Goal: Information Seeking & Learning: Learn about a topic

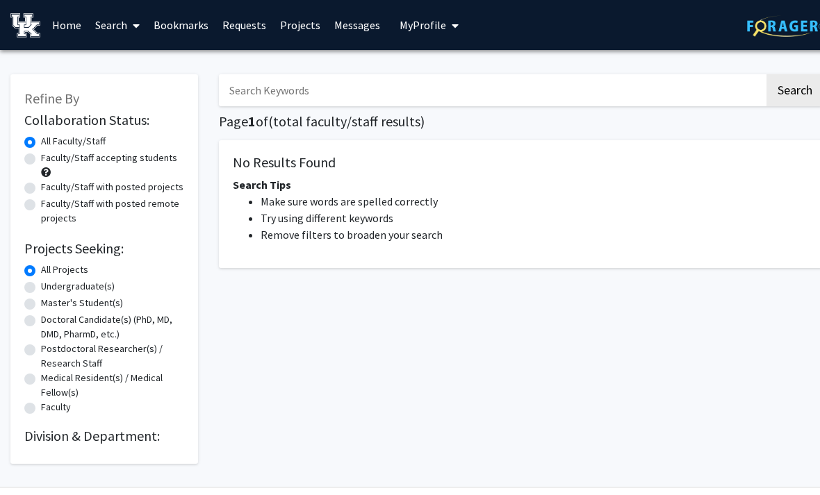
click at [404, 25] on span "My Profile" at bounding box center [422, 25] width 47 height 14
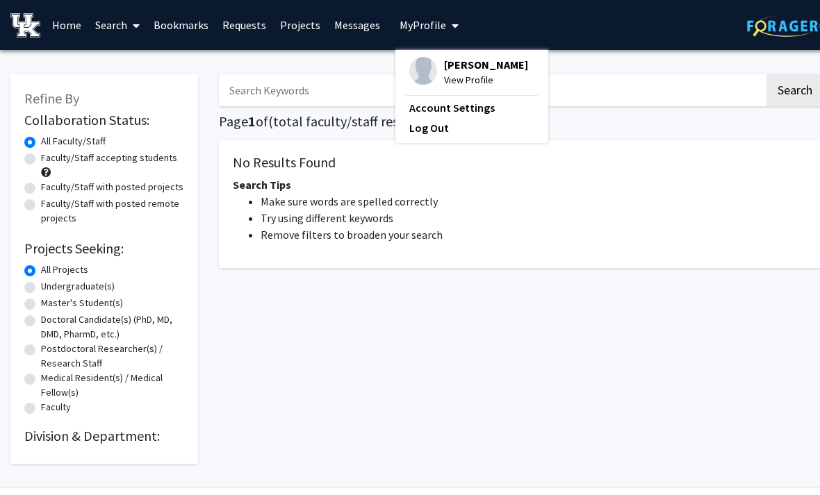
click at [458, 72] on span "[PERSON_NAME]" at bounding box center [486, 64] width 84 height 15
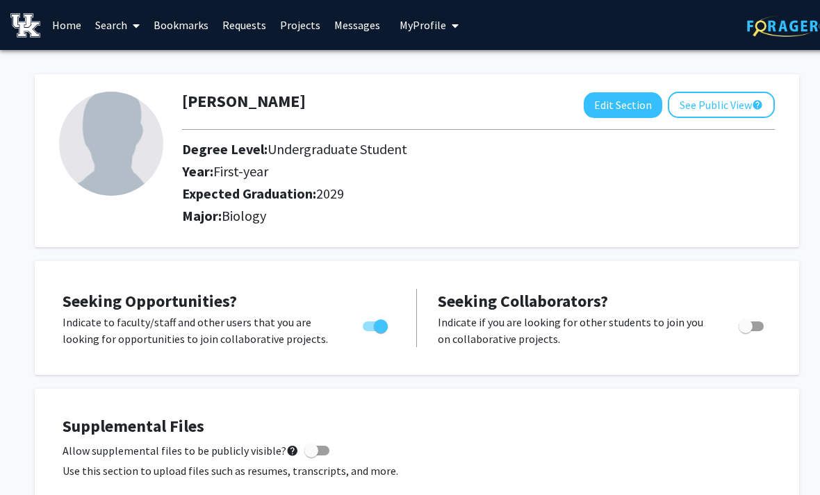
click at [186, 24] on link "Bookmarks" at bounding box center [181, 25] width 69 height 49
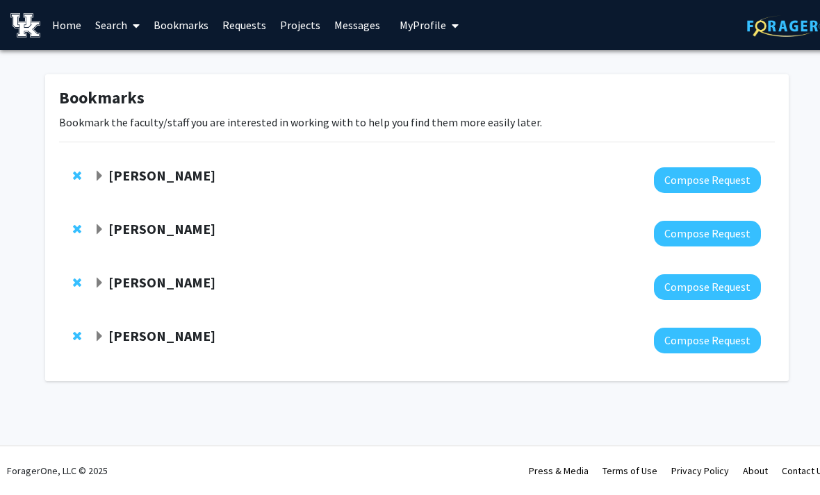
click at [442, 340] on div at bounding box center [427, 341] width 667 height 26
click at [215, 337] on strong "[PERSON_NAME]" at bounding box center [161, 335] width 107 height 17
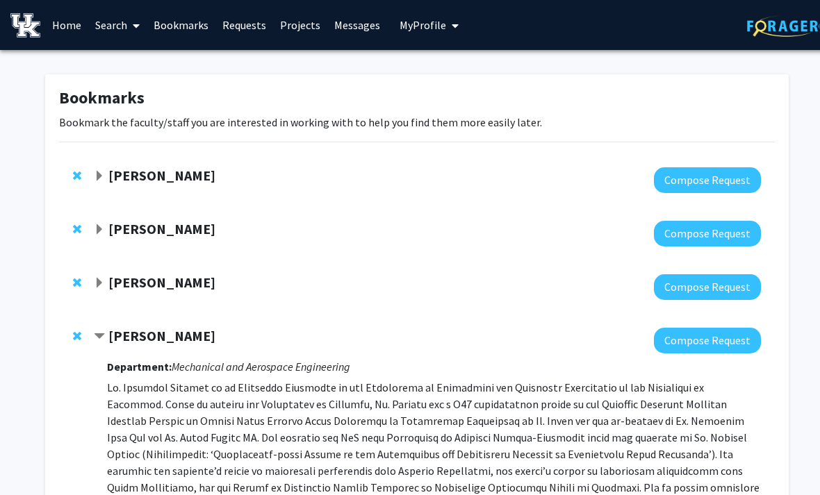
click at [109, 27] on link "Search" at bounding box center [117, 25] width 58 height 49
click at [154, 55] on span "Faculty/Staff" at bounding box center [139, 64] width 102 height 28
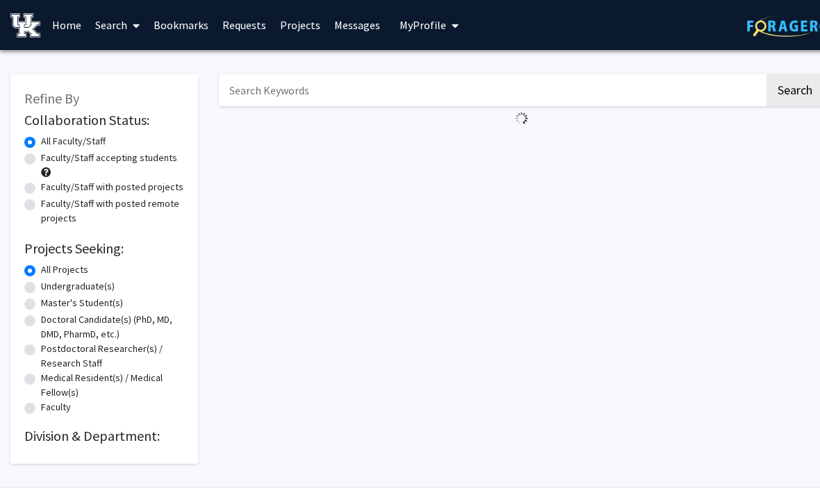
click at [642, 80] on input "Search Keywords" at bounding box center [491, 90] width 545 height 32
type input "Reproductive"
click at [794, 89] on button "Search" at bounding box center [794, 90] width 57 height 32
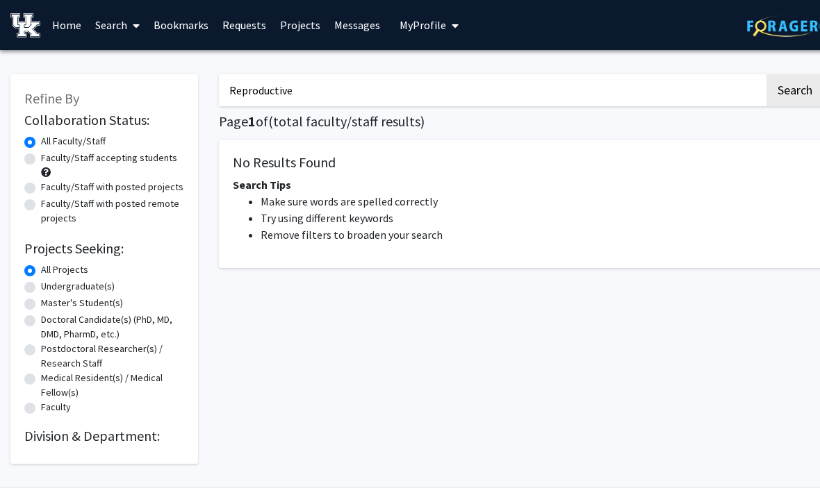
click at [140, 379] on label "Medical Resident(s) / Medical Fellow(s)" at bounding box center [112, 385] width 143 height 29
click at [50, 379] on input "Medical Resident(s) / Medical Fellow(s)" at bounding box center [45, 375] width 9 height 9
radio input "true"
click at [127, 265] on div "All Projects" at bounding box center [104, 271] width 160 height 17
click at [76, 267] on label "All Projects" at bounding box center [64, 270] width 47 height 15
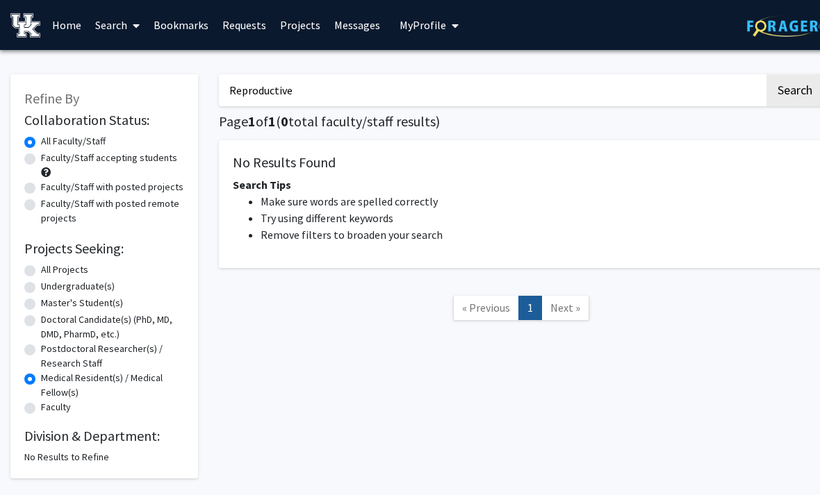
click at [50, 267] on input "All Projects" at bounding box center [45, 267] width 9 height 9
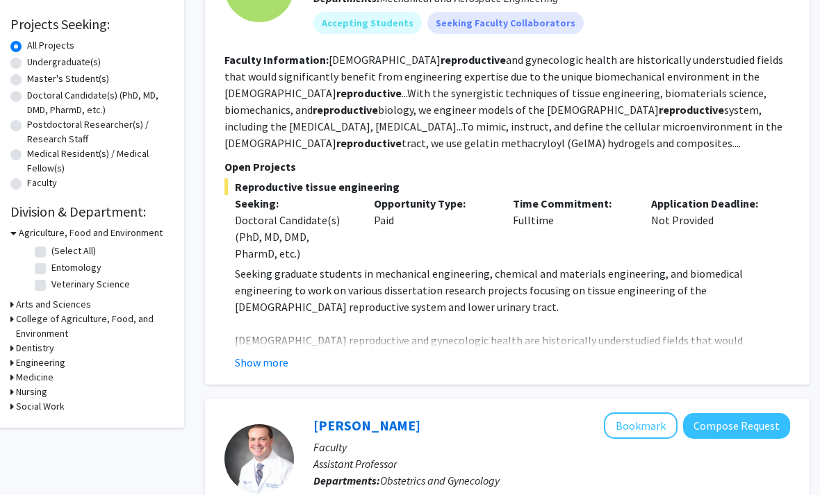
scroll to position [222, 14]
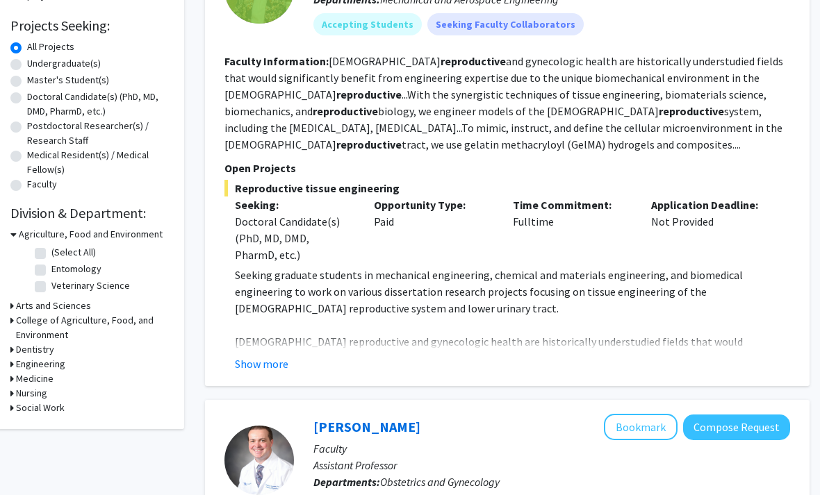
click at [322, 461] on p "Assistant Professor" at bounding box center [551, 466] width 476 height 17
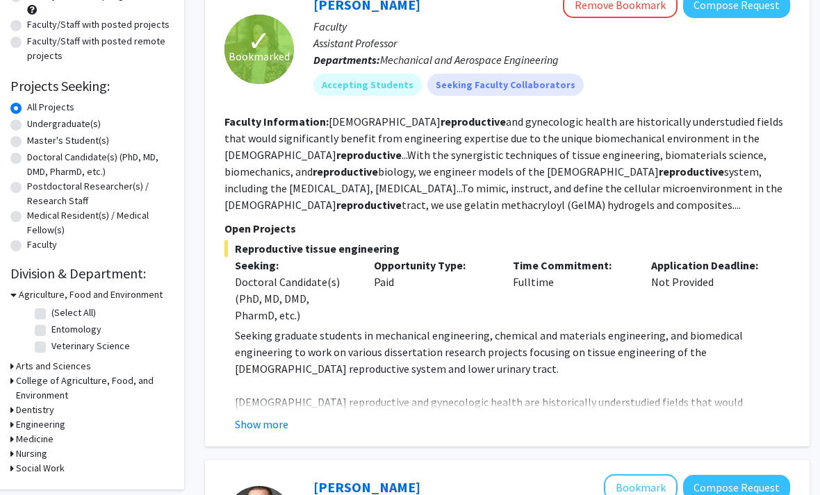
scroll to position [162, 14]
click at [269, 426] on button "Show more" at bounding box center [261, 425] width 53 height 17
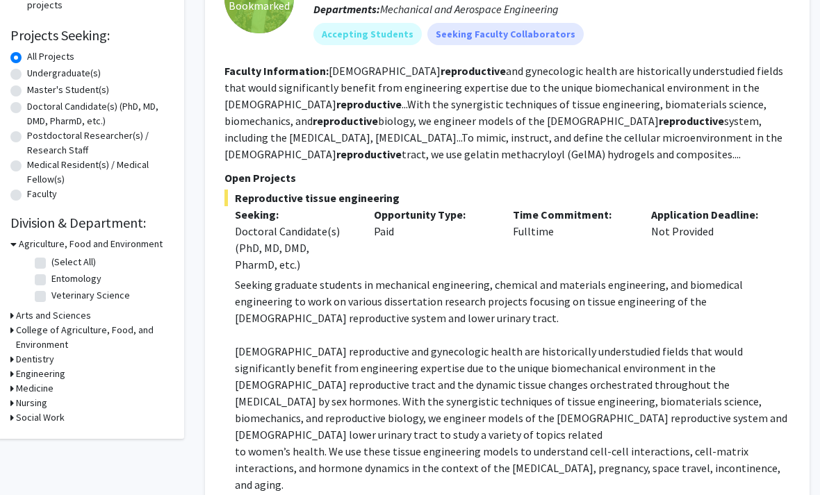
scroll to position [210, 14]
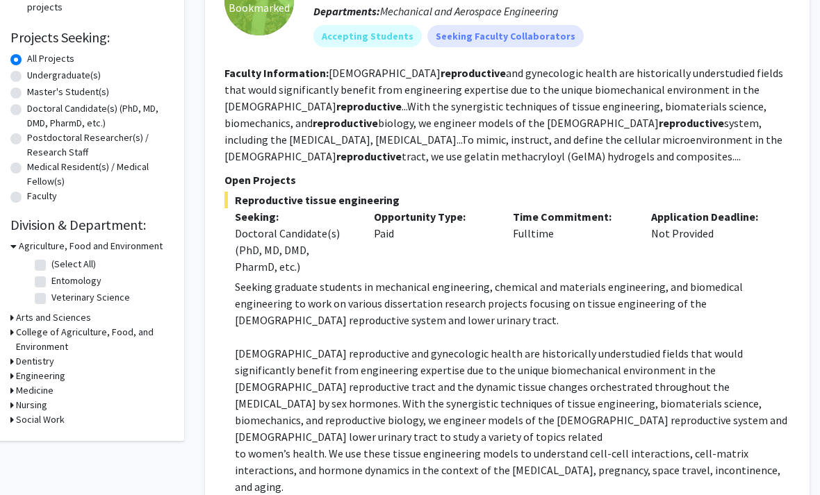
click at [51, 391] on h3 "Medicine" at bounding box center [35, 391] width 38 height 15
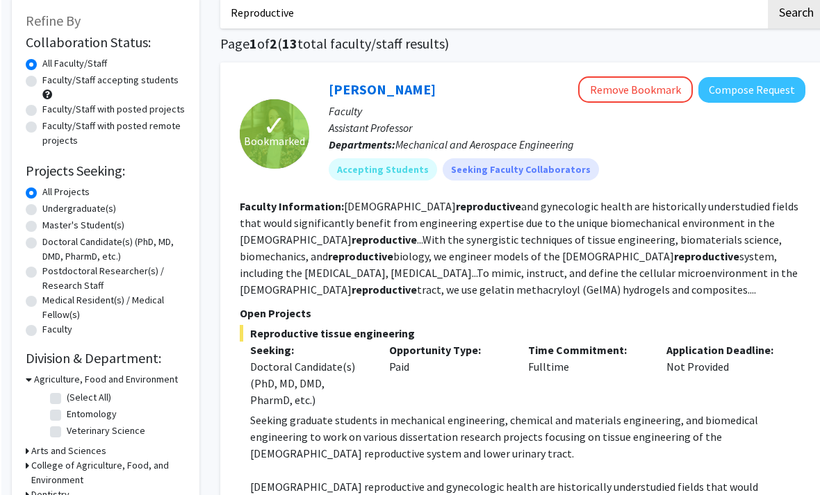
scroll to position [0, 0]
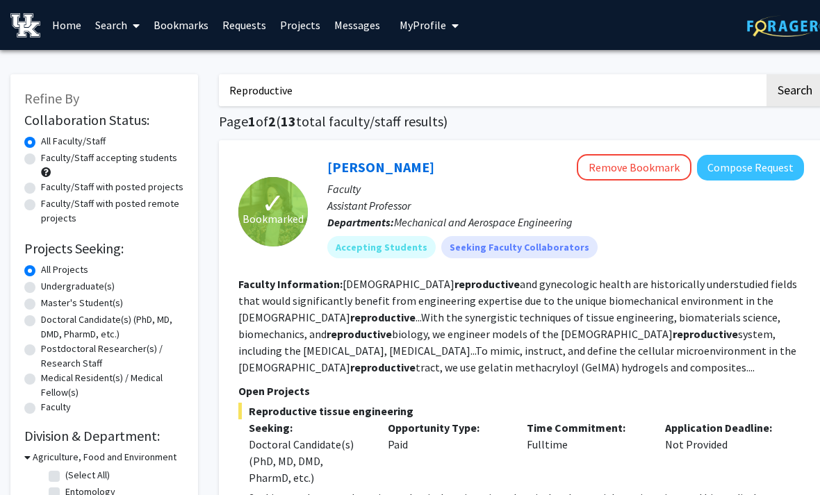
radio input "false"
radio input "true"
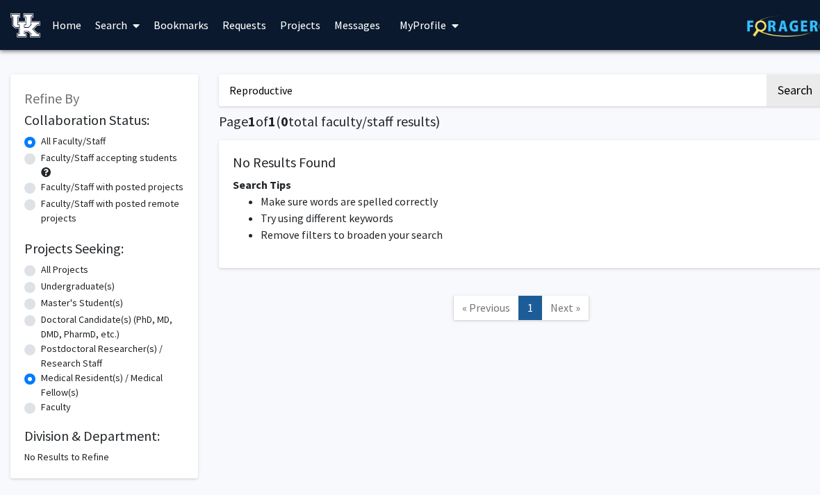
scroll to position [0, 14]
radio input "true"
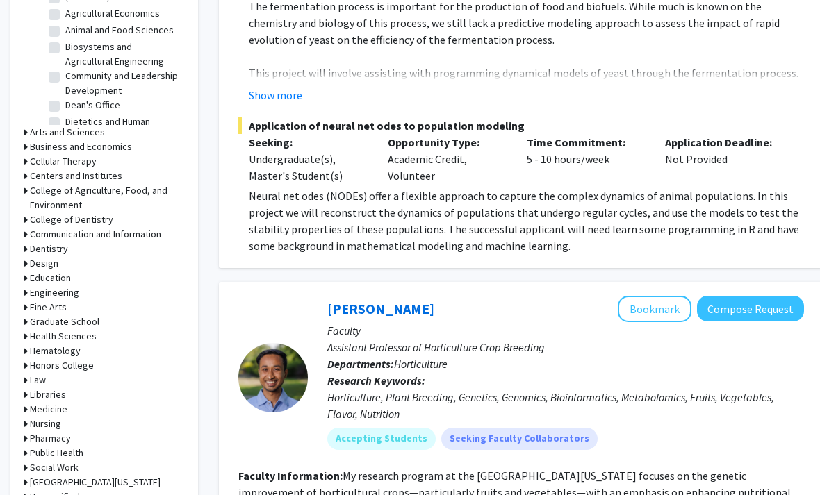
scroll to position [479, 0]
click at [25, 405] on icon at bounding box center [25, 409] width 3 height 15
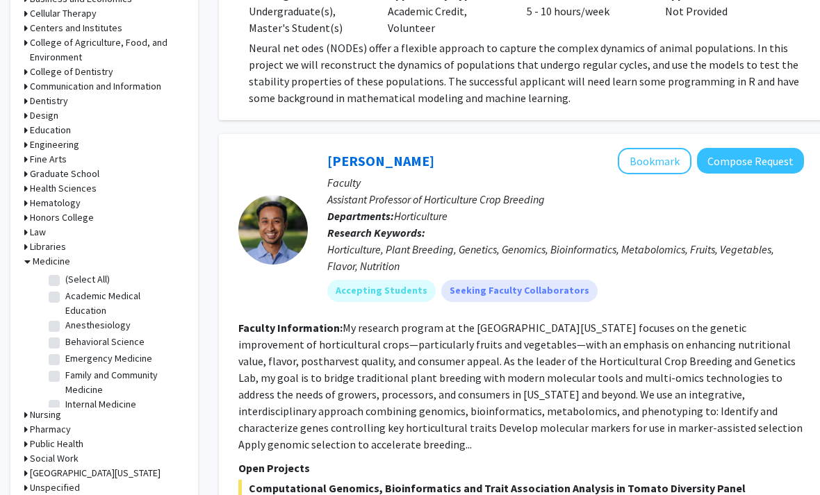
scroll to position [0, 0]
click at [65, 300] on label "Academic Medical Education" at bounding box center [122, 303] width 115 height 29
click at [65, 298] on input "Academic Medical Education" at bounding box center [69, 293] width 9 height 9
checkbox input "true"
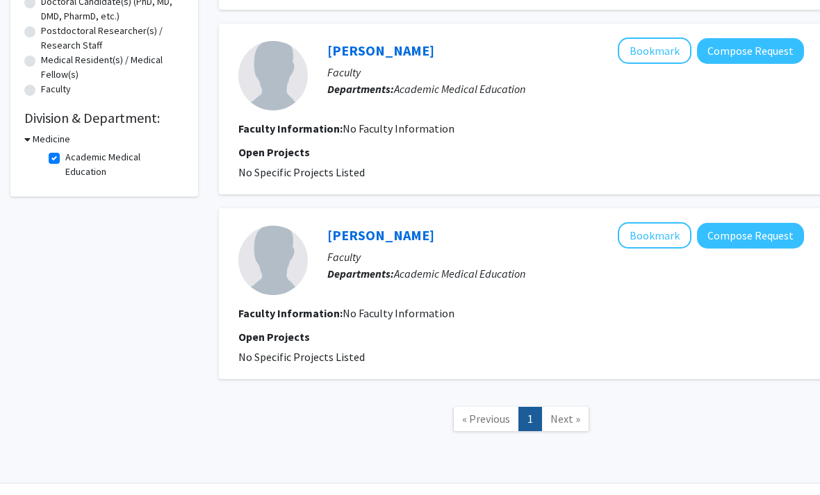
scroll to position [288, 0]
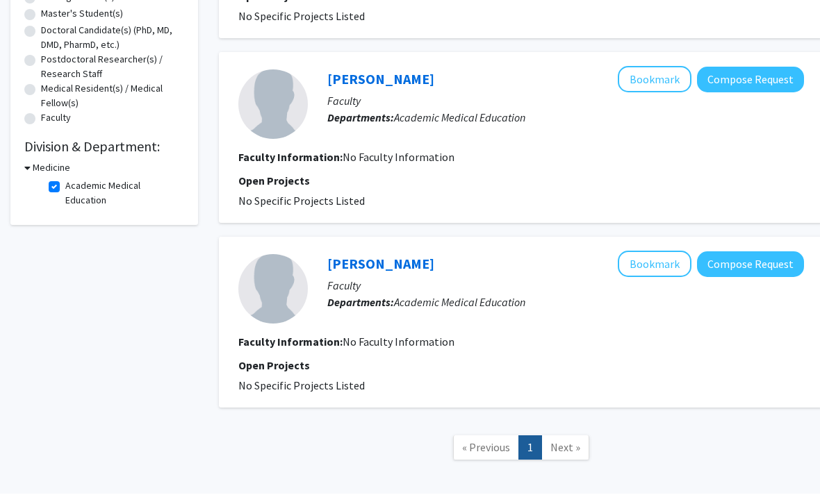
click at [65, 188] on label "Academic Medical Education" at bounding box center [122, 194] width 115 height 29
click at [65, 188] on input "Academic Medical Education" at bounding box center [69, 184] width 9 height 9
checkbox input "false"
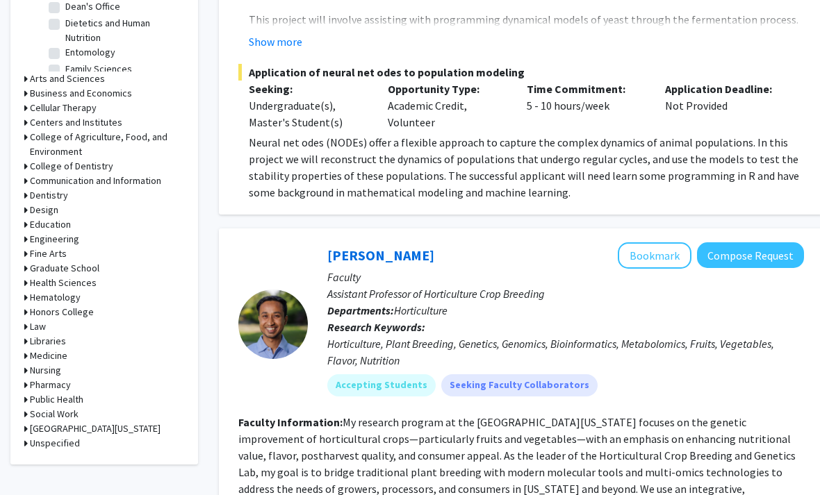
scroll to position [532, 0]
click at [25, 357] on icon at bounding box center [25, 356] width 3 height 15
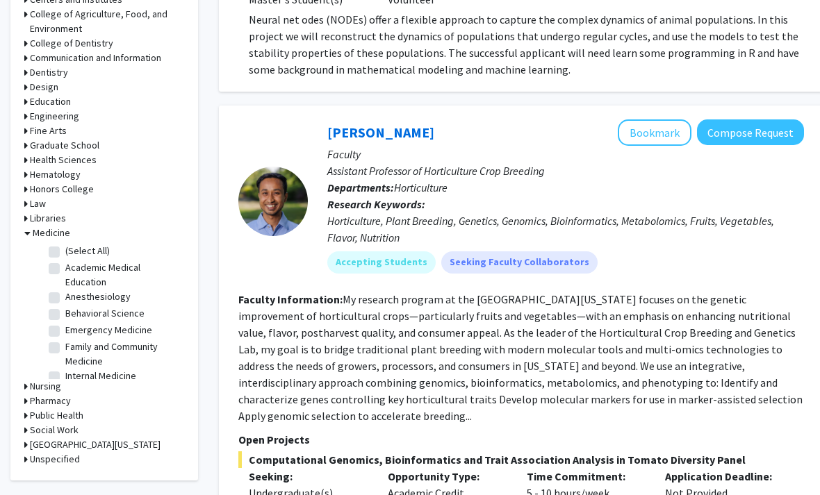
scroll to position [655, 0]
click at [26, 160] on icon at bounding box center [25, 160] width 3 height 15
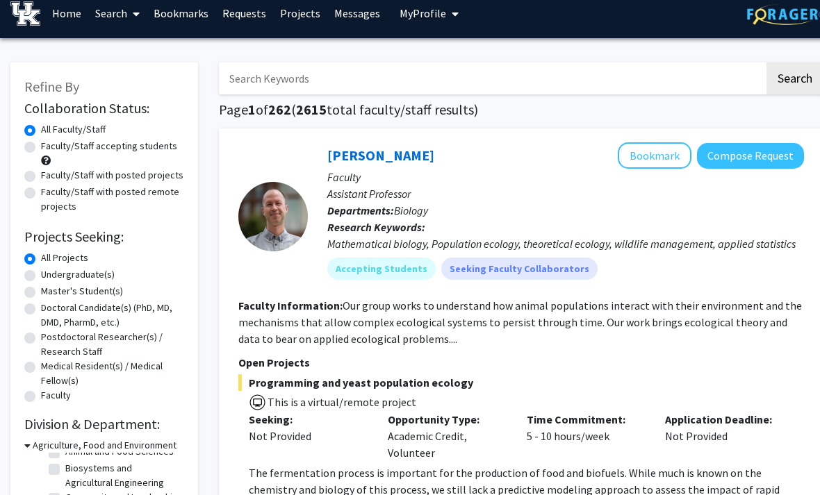
scroll to position [0, 0]
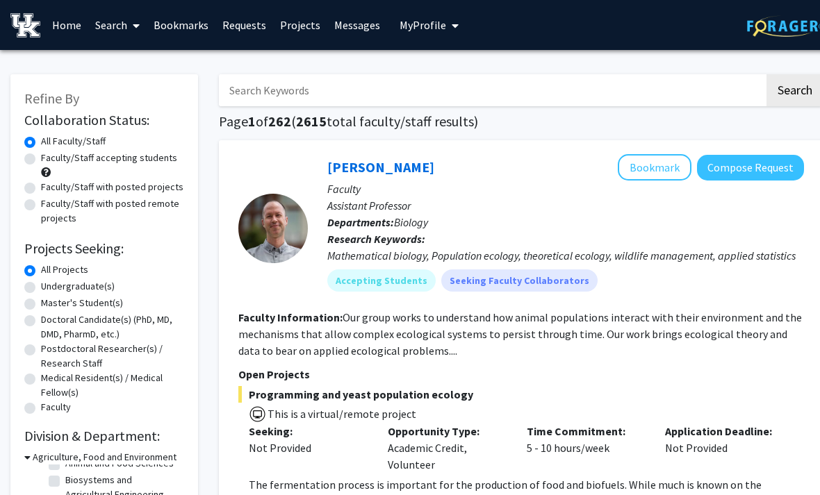
click at [41, 287] on label "Undergraduate(s)" at bounding box center [78, 286] width 74 height 15
click at [41, 287] on input "Undergraduate(s)" at bounding box center [45, 283] width 9 height 9
radio input "true"
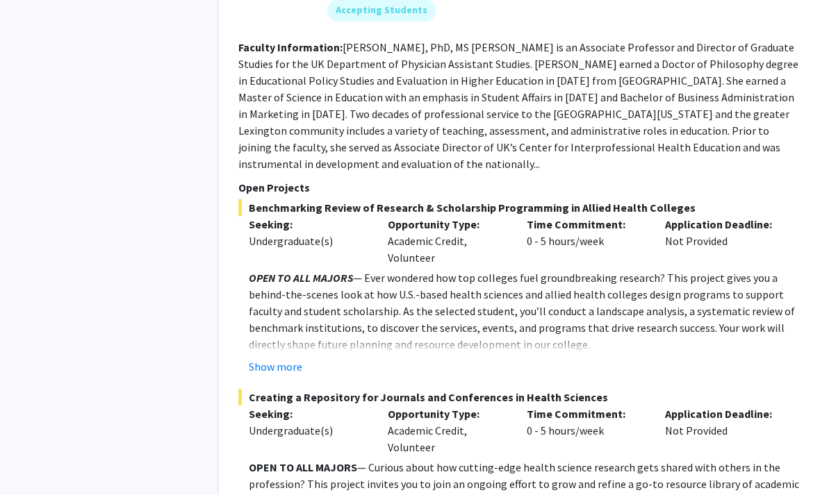
scroll to position [5474, 0]
click at [720, 269] on p "OPEN TO ALL MAJORS — Ever wondered how top colleges fuel groundbreaking researc…" at bounding box center [526, 310] width 555 height 83
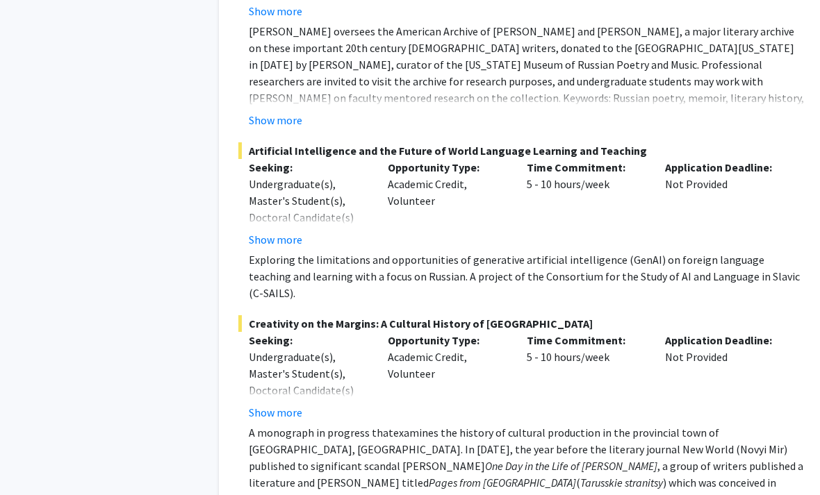
scroll to position [6678, 0]
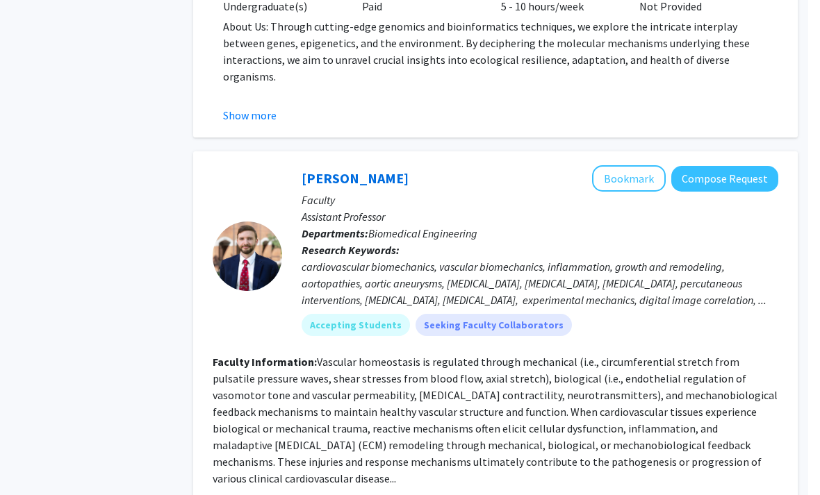
scroll to position [1961, 14]
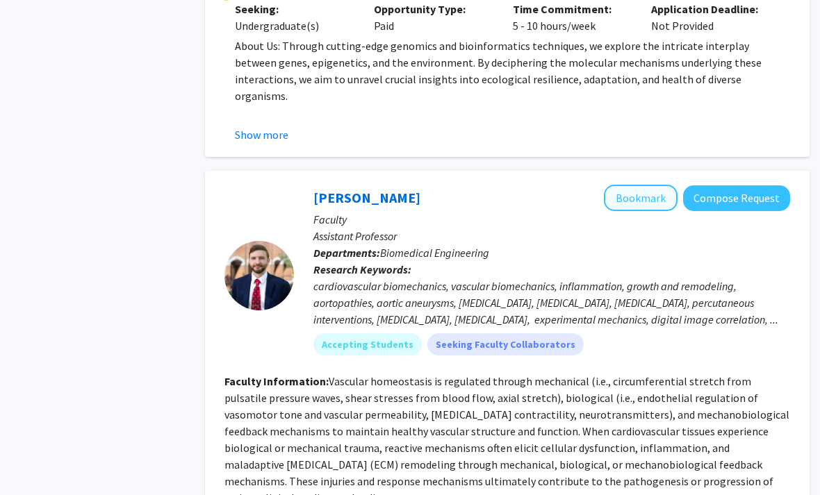
click at [651, 185] on button "Bookmark" at bounding box center [641, 198] width 74 height 26
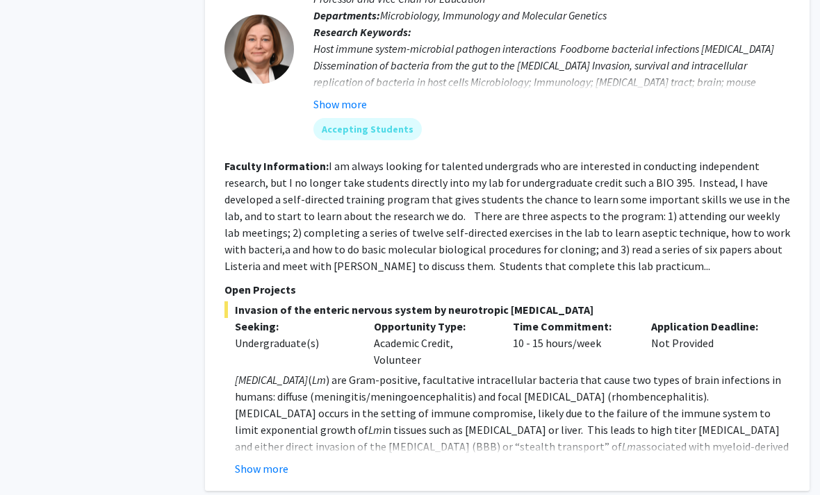
scroll to position [3253, 14]
click at [306, 318] on div "Seeking: Undergraduate(s)" at bounding box center [293, 343] width 139 height 50
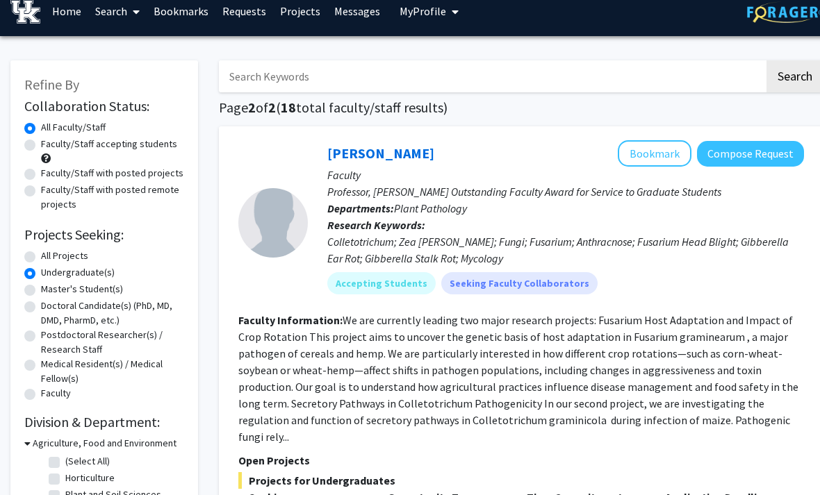
scroll to position [0, 0]
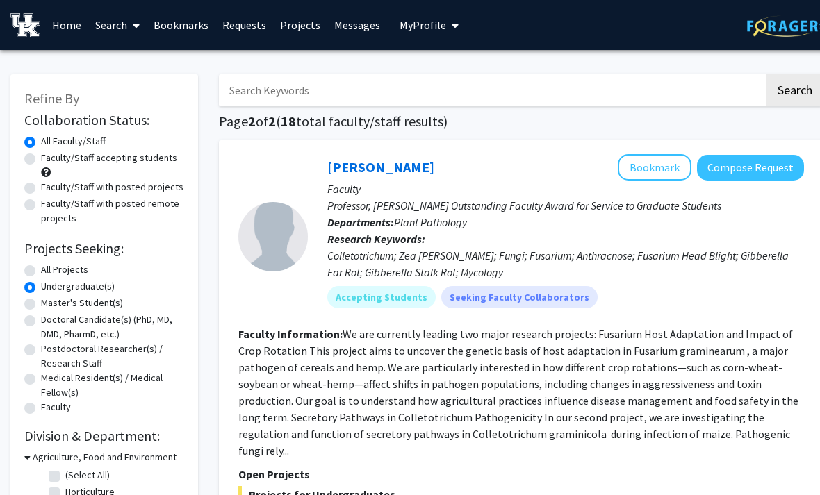
click at [183, 24] on link "Bookmarks" at bounding box center [181, 25] width 69 height 49
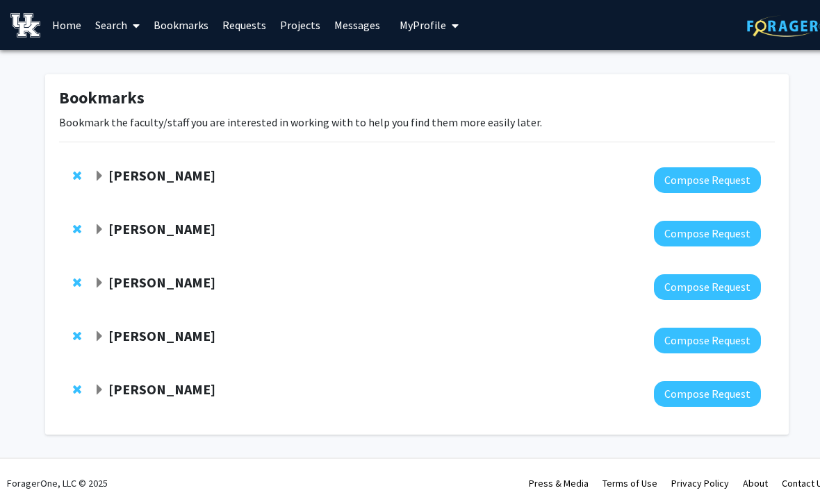
click at [140, 179] on strong "[PERSON_NAME]" at bounding box center [161, 175] width 107 height 17
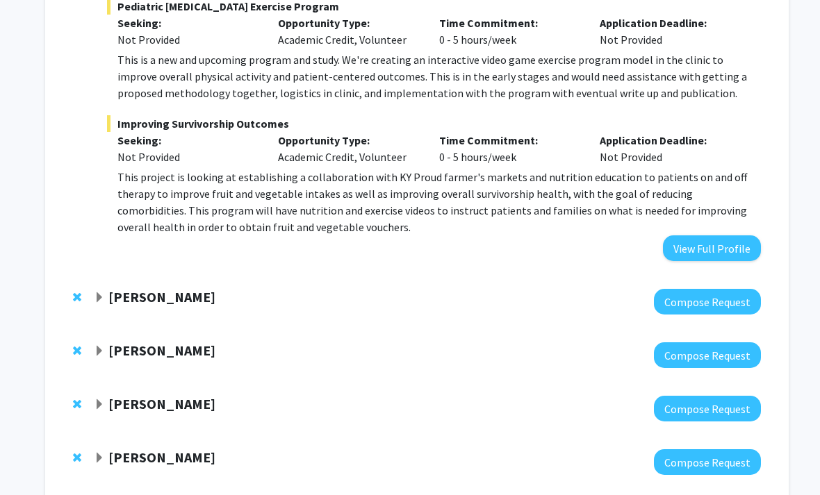
scroll to position [485, 0]
click at [383, 289] on div "[PERSON_NAME]" at bounding box center [244, 297] width 300 height 17
click at [201, 288] on strong "[PERSON_NAME]" at bounding box center [161, 296] width 107 height 17
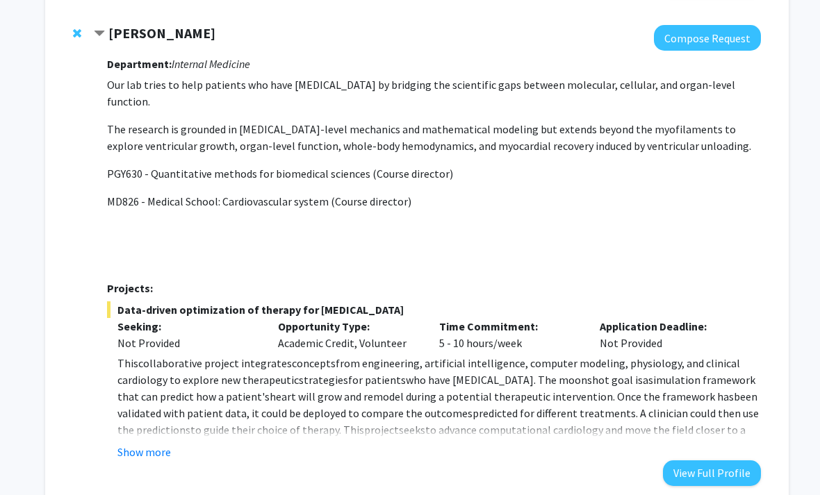
scroll to position [749, 0]
click at [153, 444] on button "Show more" at bounding box center [143, 452] width 53 height 17
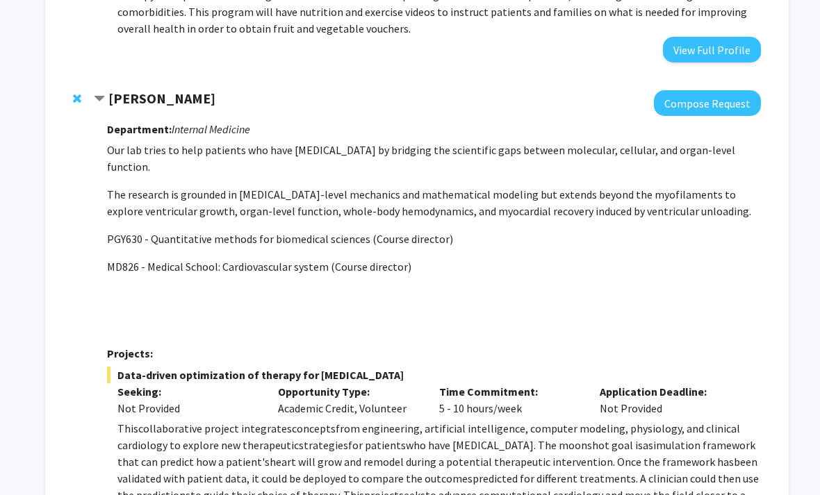
click at [205, 90] on strong "[PERSON_NAME]" at bounding box center [161, 98] width 107 height 17
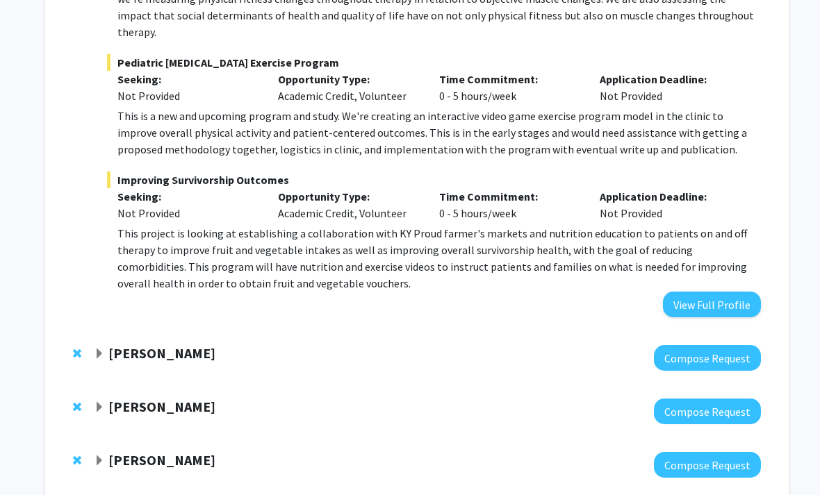
scroll to position [429, 0]
click at [197, 344] on strong "[PERSON_NAME]" at bounding box center [161, 352] width 107 height 17
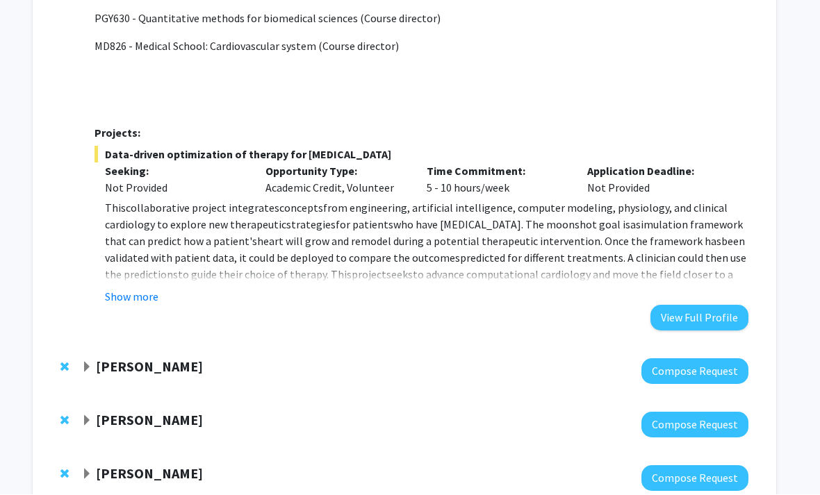
scroll to position [904, 14]
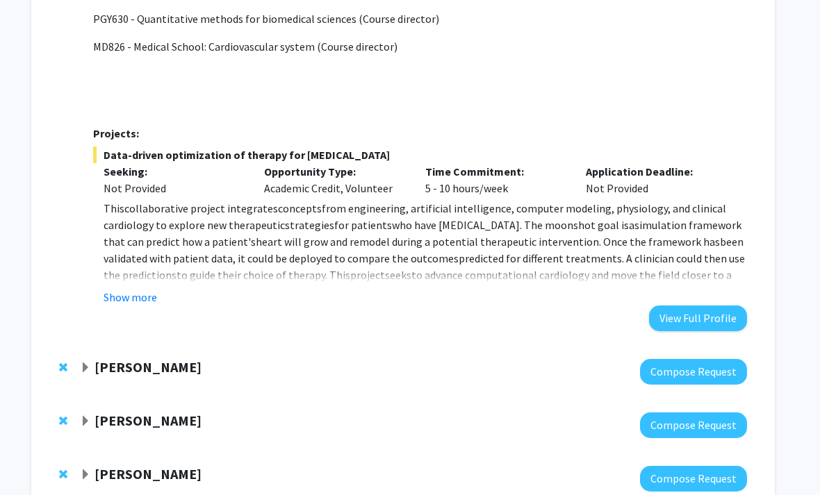
click at [201, 358] on strong "[PERSON_NAME]" at bounding box center [147, 366] width 107 height 17
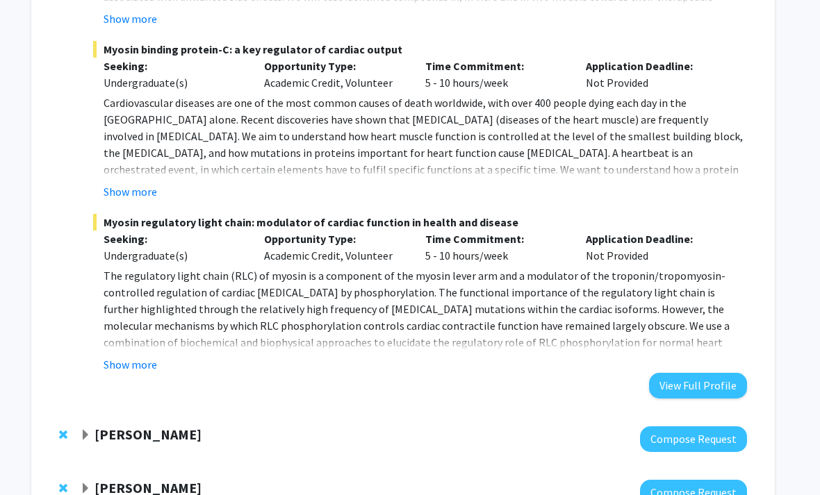
scroll to position [1573, 14]
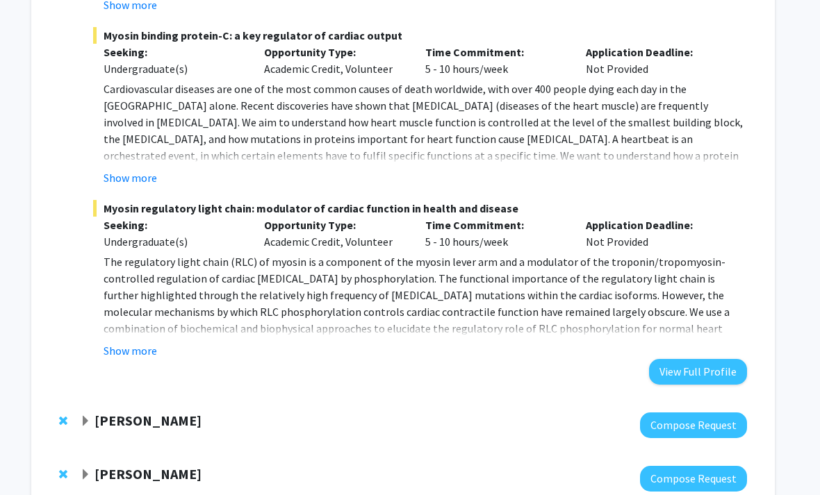
click at [193, 466] on div "[PERSON_NAME]" at bounding box center [230, 474] width 300 height 17
click at [159, 465] on strong "[PERSON_NAME]" at bounding box center [147, 473] width 107 height 17
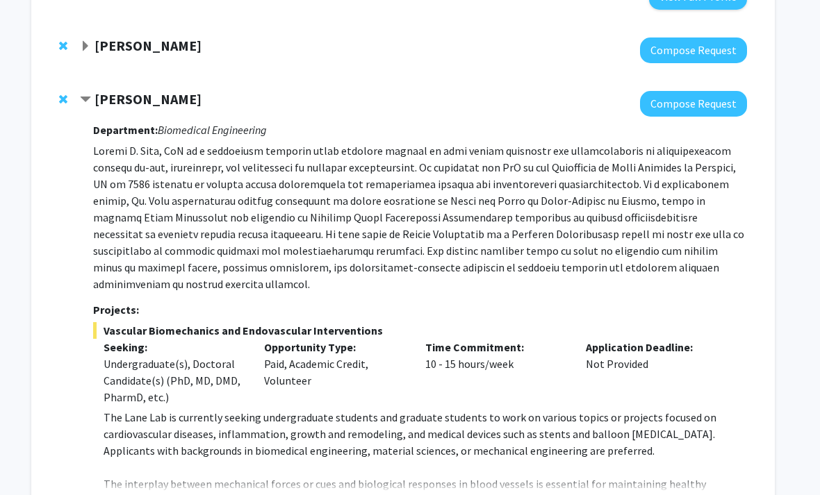
scroll to position [1948, 14]
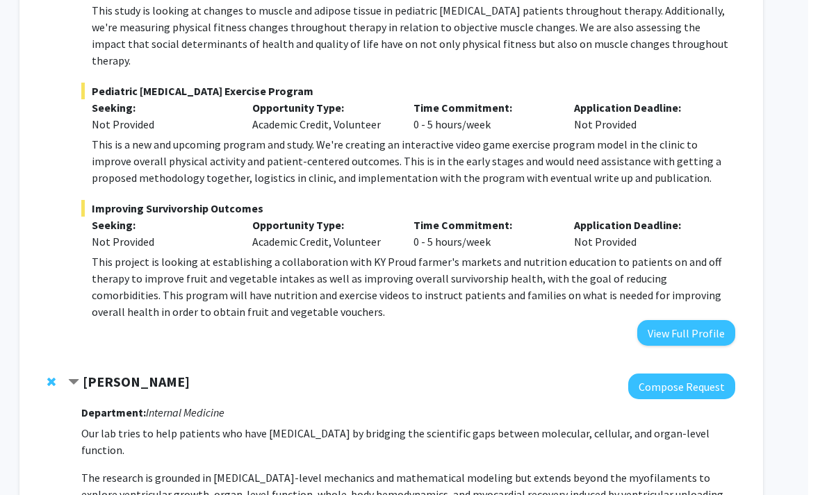
scroll to position [0, 14]
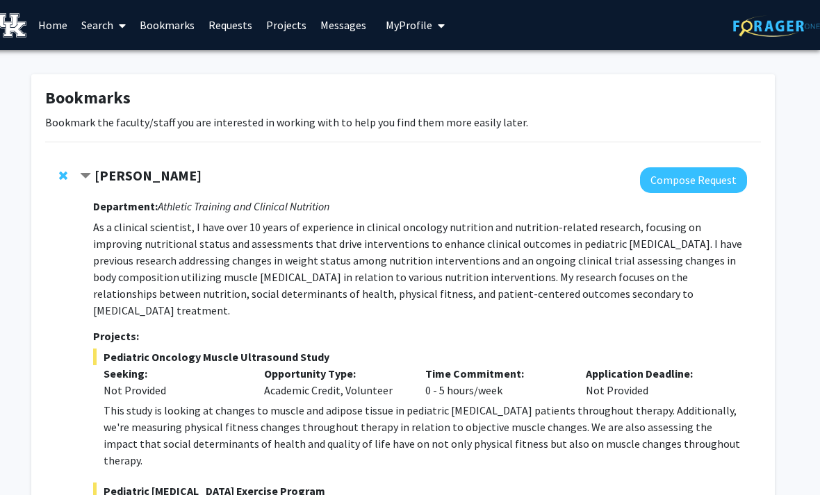
click at [99, 25] on link "Search" at bounding box center [103, 25] width 58 height 49
click at [119, 95] on span "Students" at bounding box center [116, 92] width 85 height 28
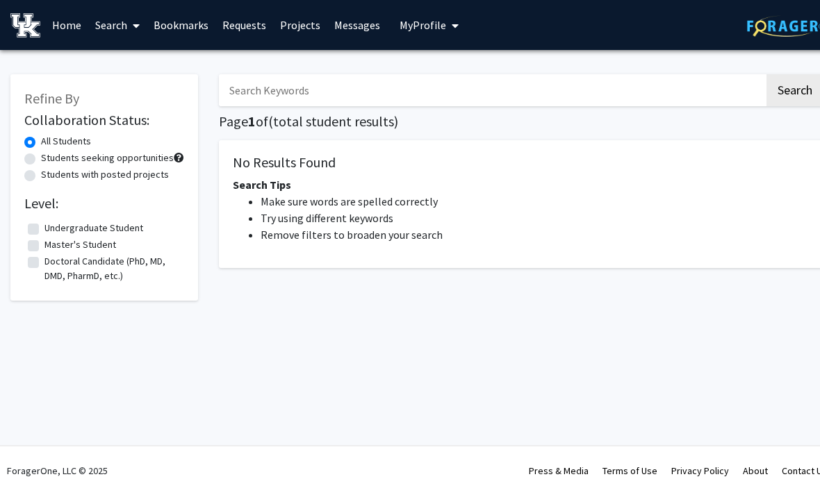
click at [443, 80] on input "Search Keywords" at bounding box center [491, 90] width 545 height 32
type input "[PERSON_NAME]"
click at [794, 89] on button "Search" at bounding box center [794, 90] width 57 height 32
